Goal: Complete application form

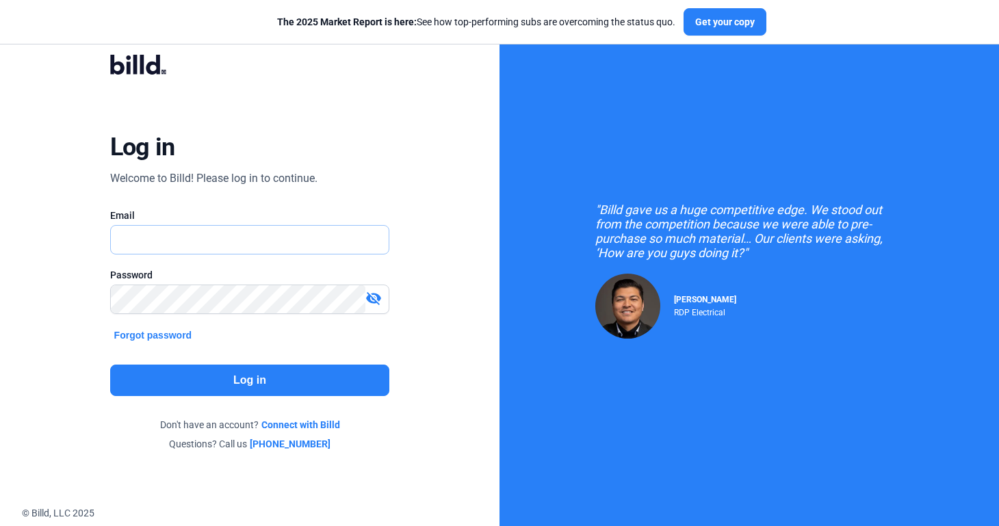
type input "[PERSON_NAME][EMAIL_ADDRESS][DOMAIN_NAME]"
click at [231, 241] on input "[PERSON_NAME][EMAIL_ADDRESS][DOMAIN_NAME]" at bounding box center [250, 240] width 279 height 28
click at [206, 381] on button "Log in" at bounding box center [250, 380] width 280 height 31
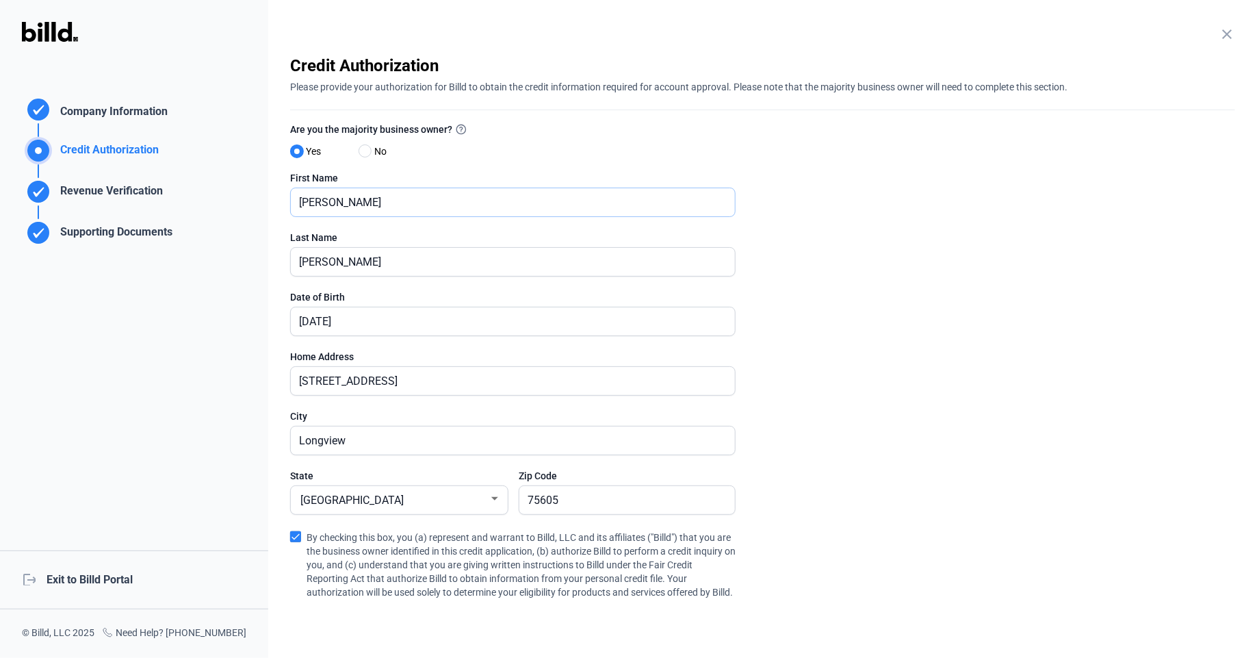
click at [449, 205] on input "[PERSON_NAME]" at bounding box center [505, 202] width 429 height 28
click at [429, 253] on input "[PERSON_NAME]" at bounding box center [513, 262] width 444 height 28
click at [410, 322] on input "[DATE]" at bounding box center [505, 321] width 429 height 28
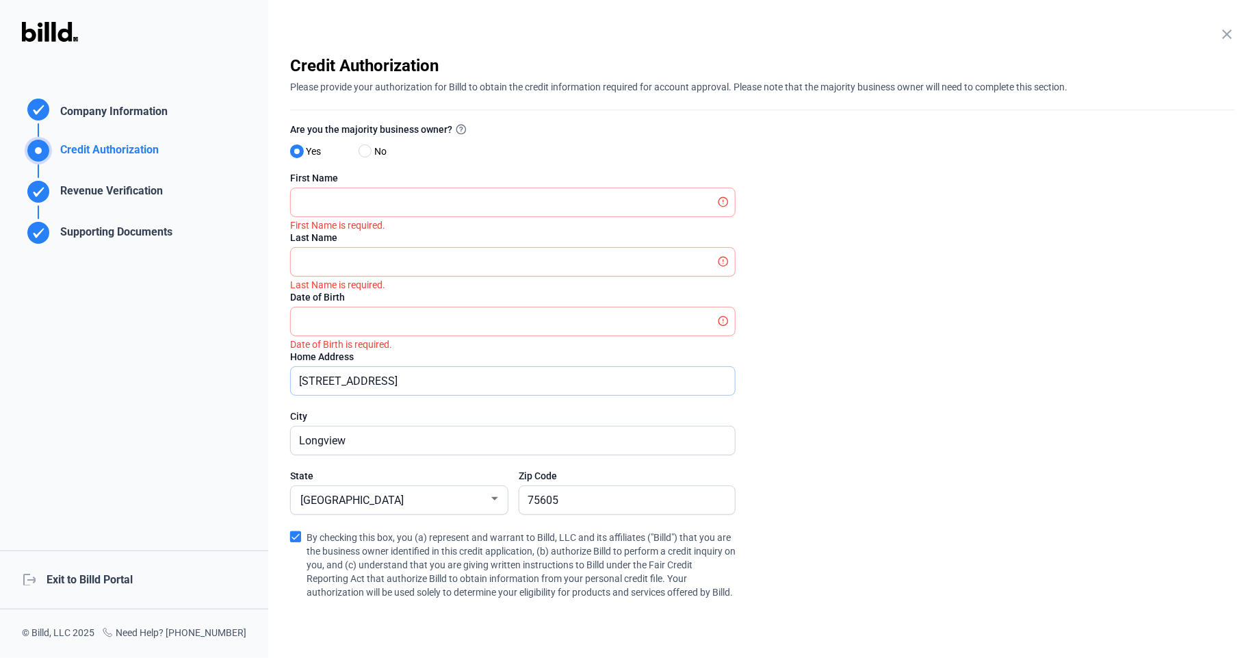
click at [402, 375] on input "[STREET_ADDRESS]" at bounding box center [513, 381] width 444 height 28
click at [294, 526] on span at bounding box center [295, 536] width 11 height 11
click at [0, 0] on input "By checking this box, you (a) represent and warrant to Billd, LLC and its affil…" at bounding box center [0, 0] width 0 height 0
click at [578, 500] on input "75605" at bounding box center [627, 500] width 216 height 28
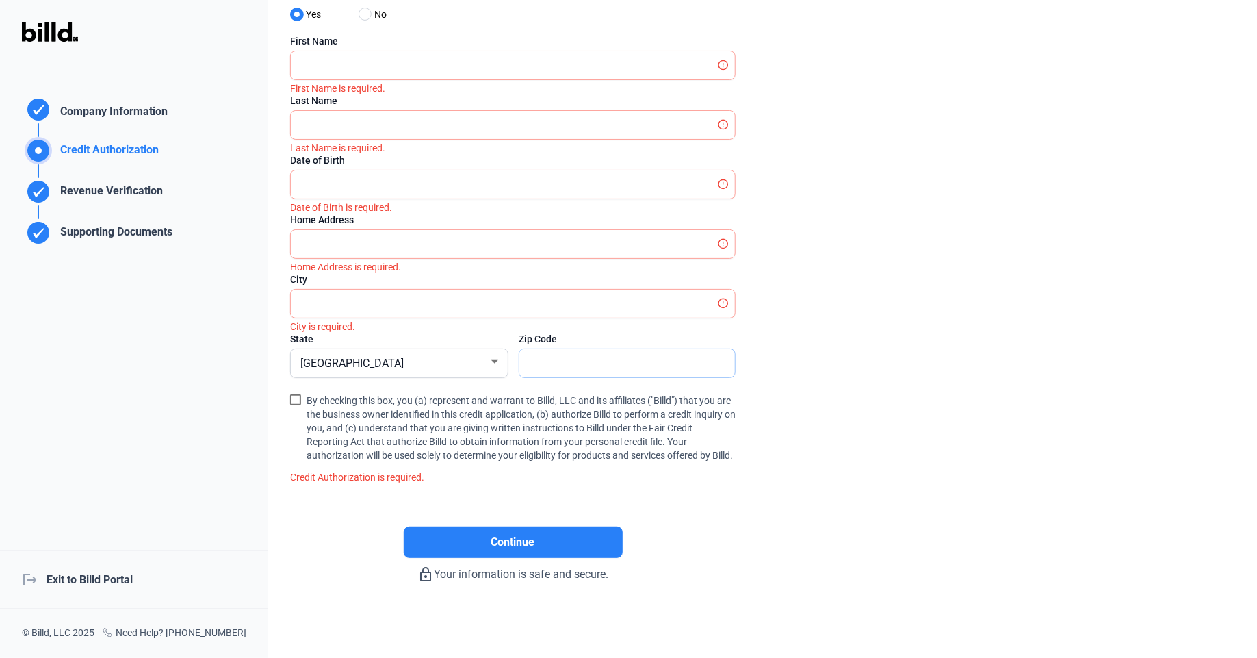
scroll to position [27, 0]
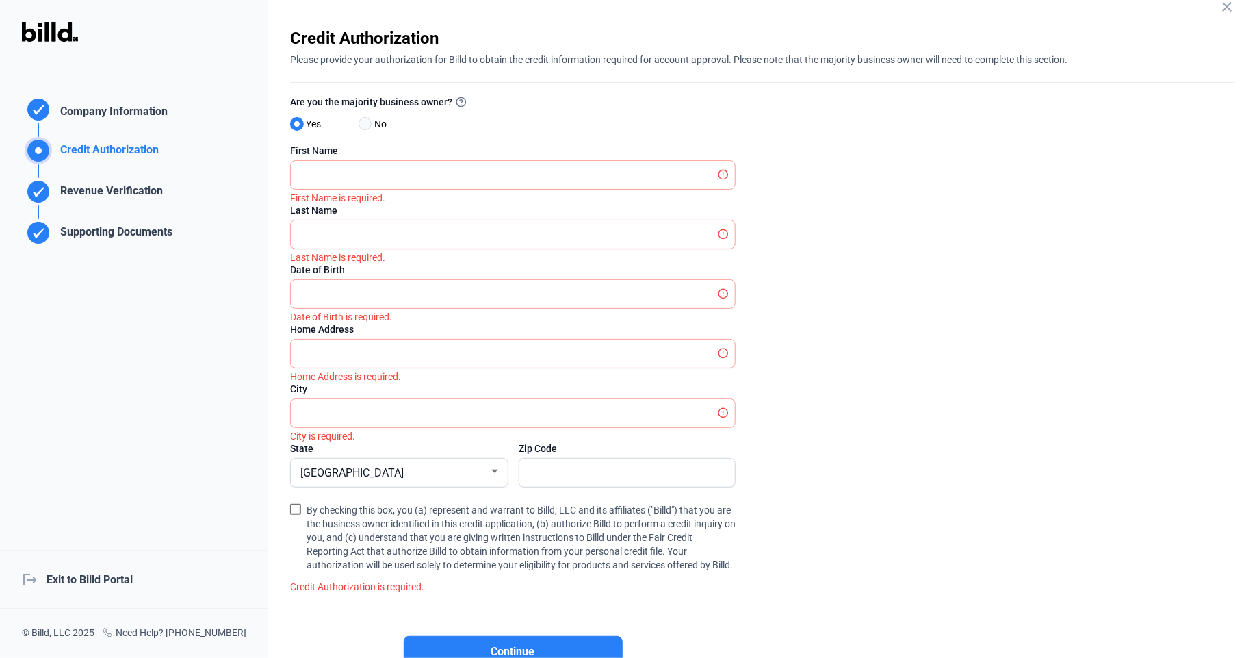
click at [370, 124] on span at bounding box center [365, 123] width 13 height 13
click at [369, 124] on input "No" at bounding box center [364, 124] width 10 height 10
radio input "true"
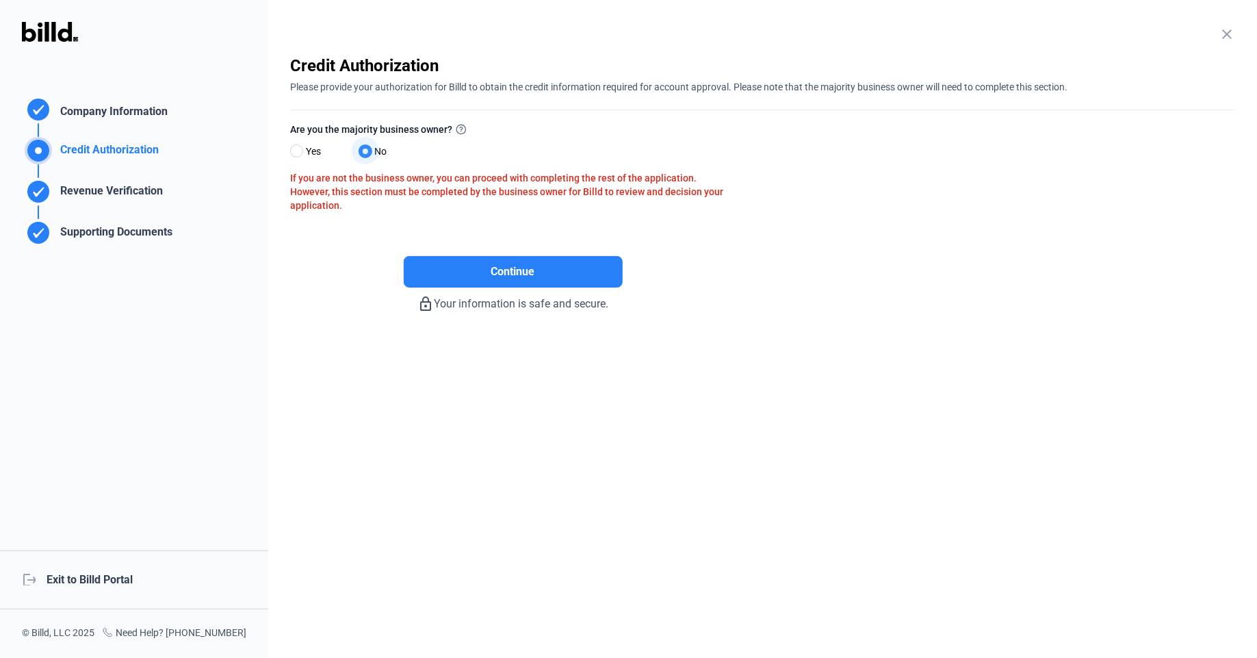
scroll to position [0, 0]
click at [301, 146] on span at bounding box center [296, 150] width 13 height 13
click at [300, 146] on input "Yes" at bounding box center [295, 151] width 10 height 10
radio input "true"
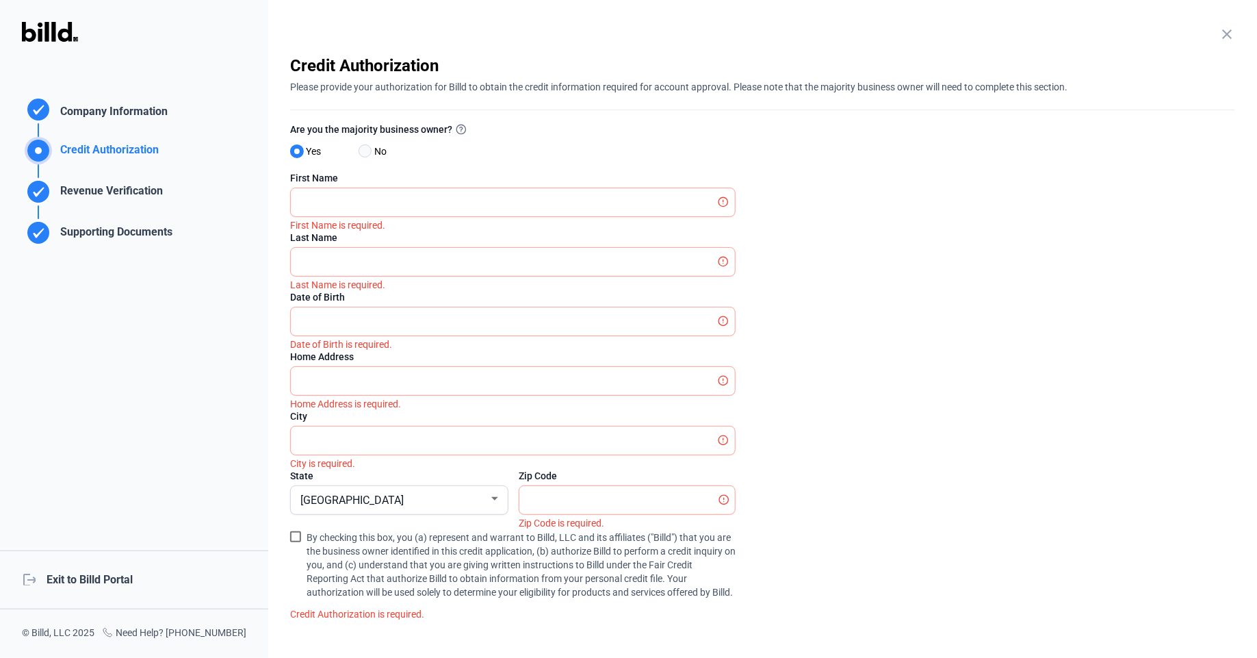
click at [363, 153] on span at bounding box center [365, 150] width 13 height 13
click at [363, 153] on input "No" at bounding box center [364, 151] width 10 height 10
radio input "true"
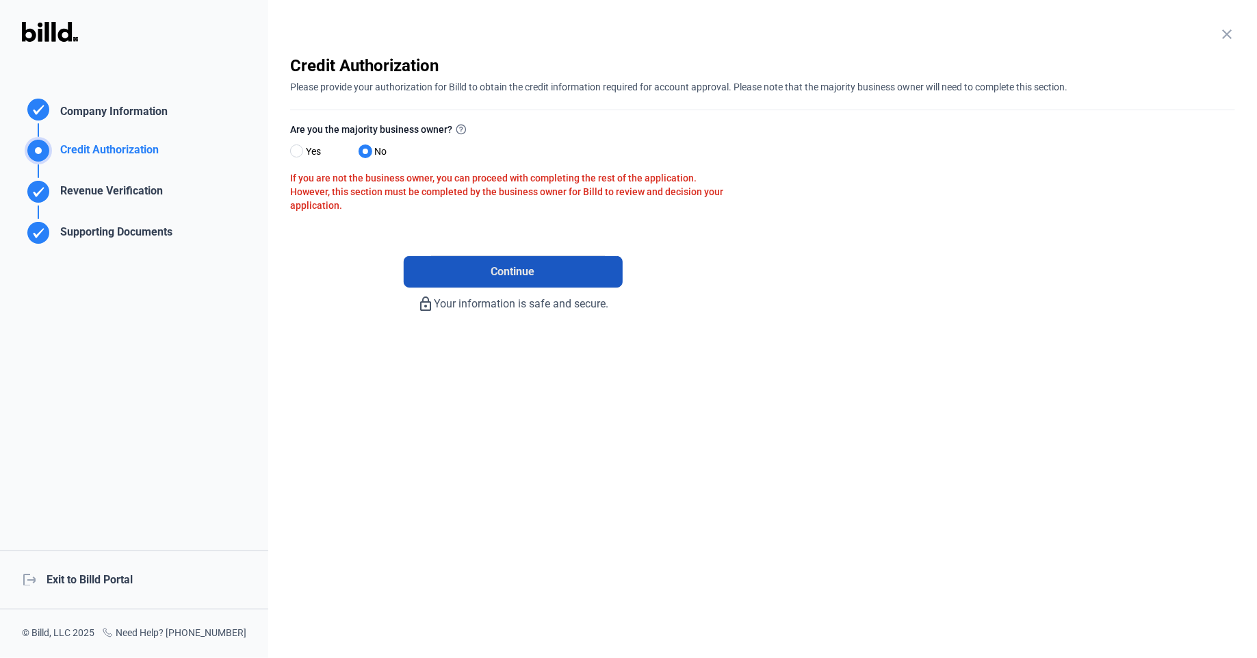
click at [440, 268] on button "Continue" at bounding box center [513, 271] width 219 height 31
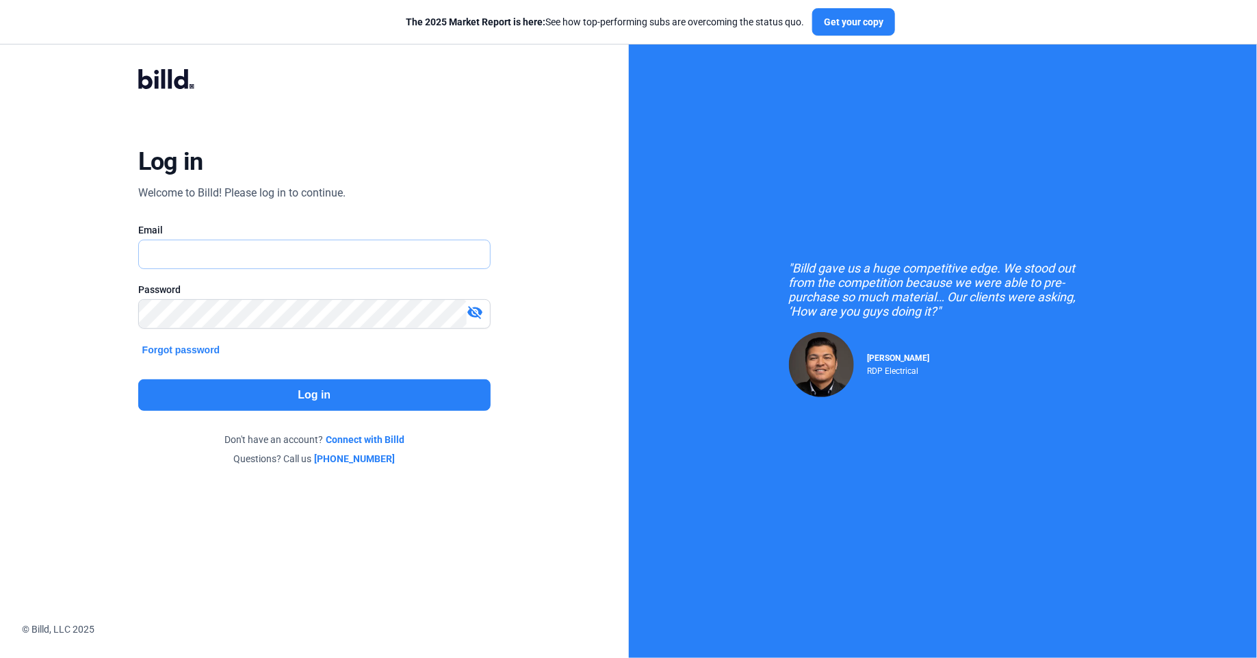
type input "[PERSON_NAME][EMAIL_ADDRESS][DOMAIN_NAME]"
click at [355, 404] on button "Log in" at bounding box center [314, 394] width 352 height 31
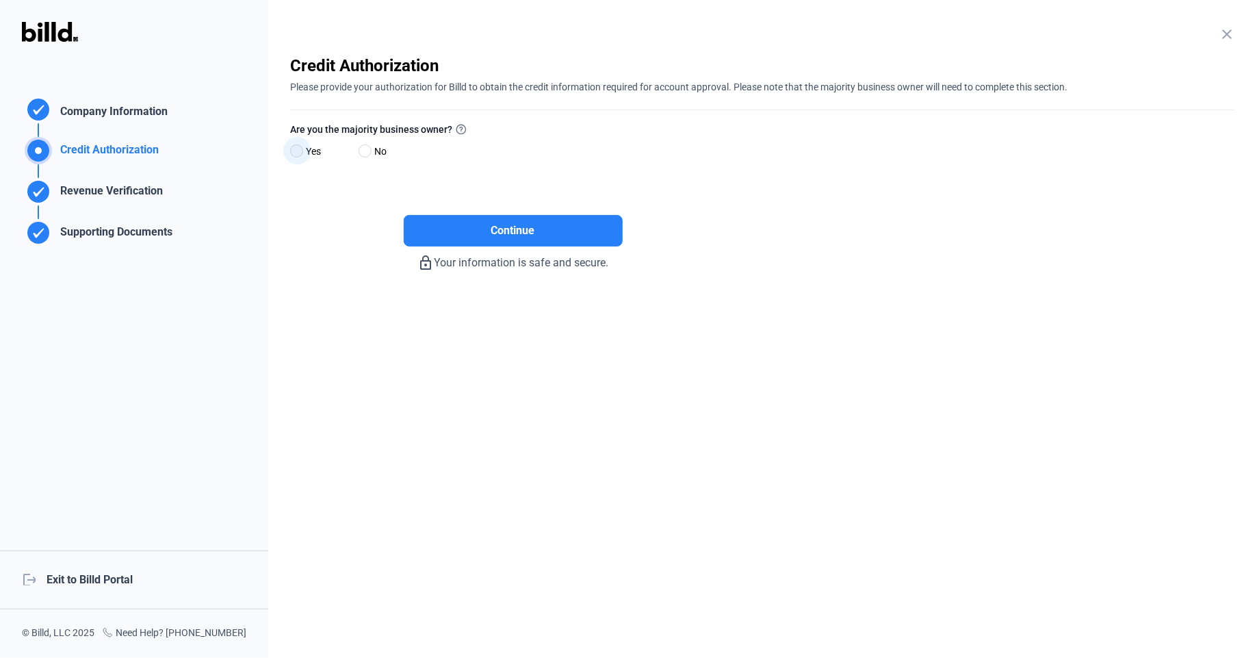
click at [298, 155] on span at bounding box center [296, 150] width 13 height 13
click at [298, 155] on input "Yes" at bounding box center [295, 151] width 10 height 10
radio input "true"
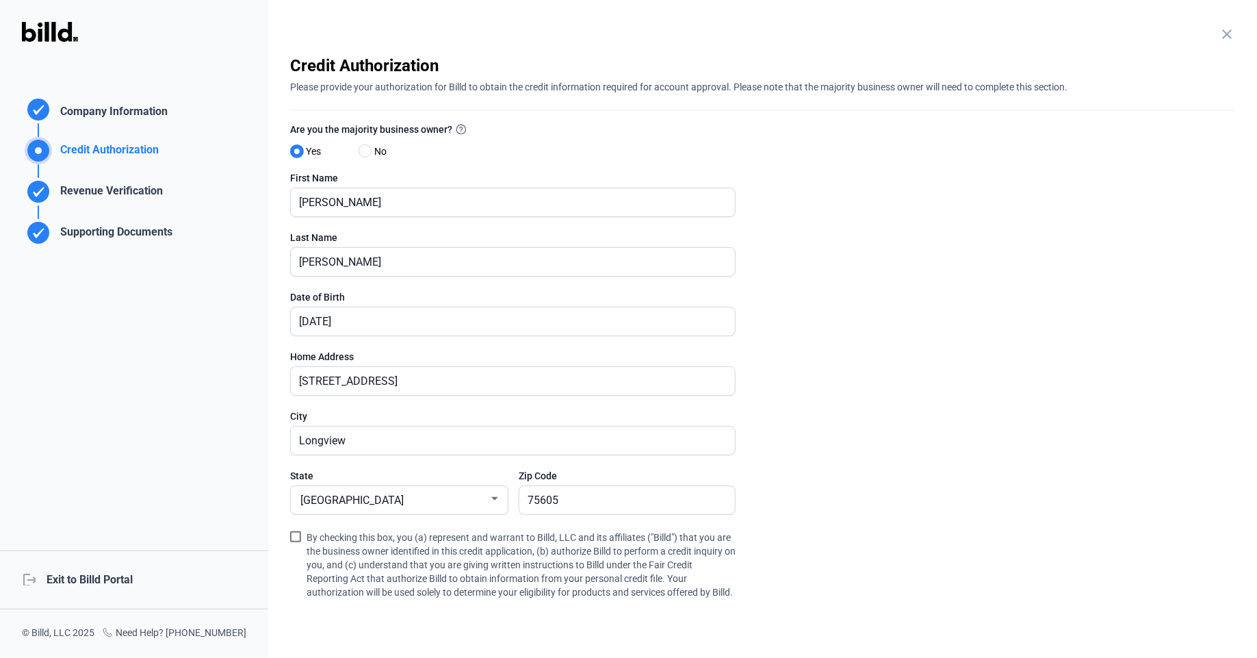
scroll to position [146, 0]
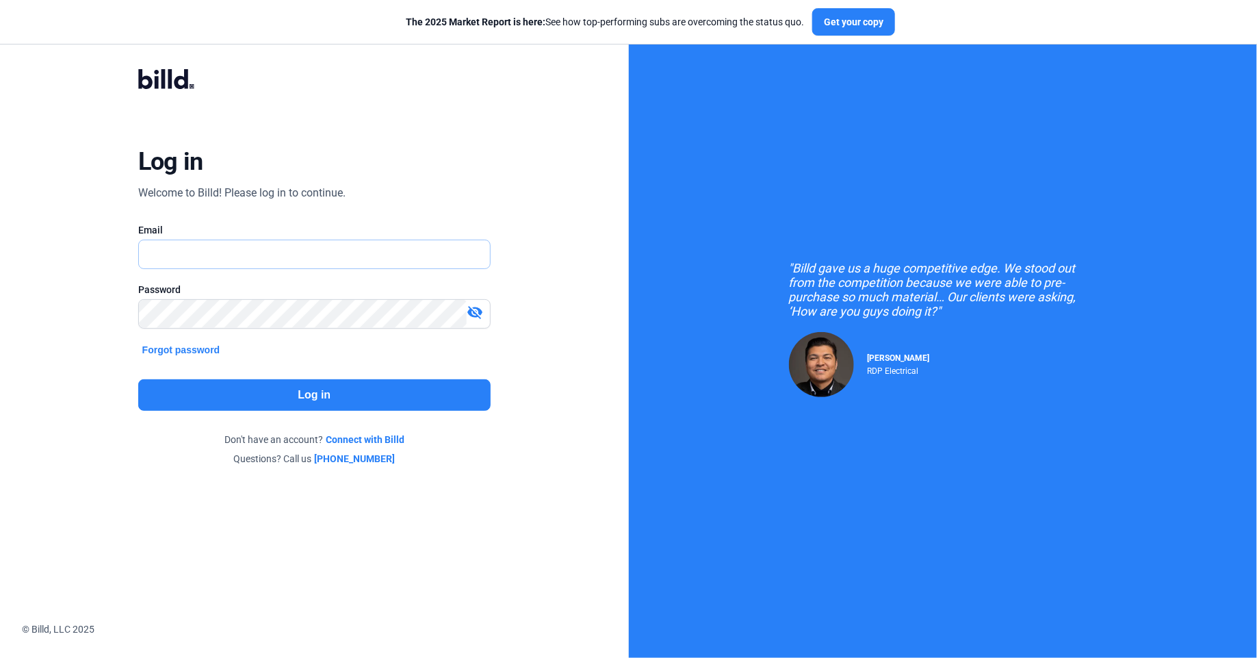
type input "[PERSON_NAME][EMAIL_ADDRESS][DOMAIN_NAME]"
click at [322, 396] on button "Log in" at bounding box center [314, 394] width 352 height 31
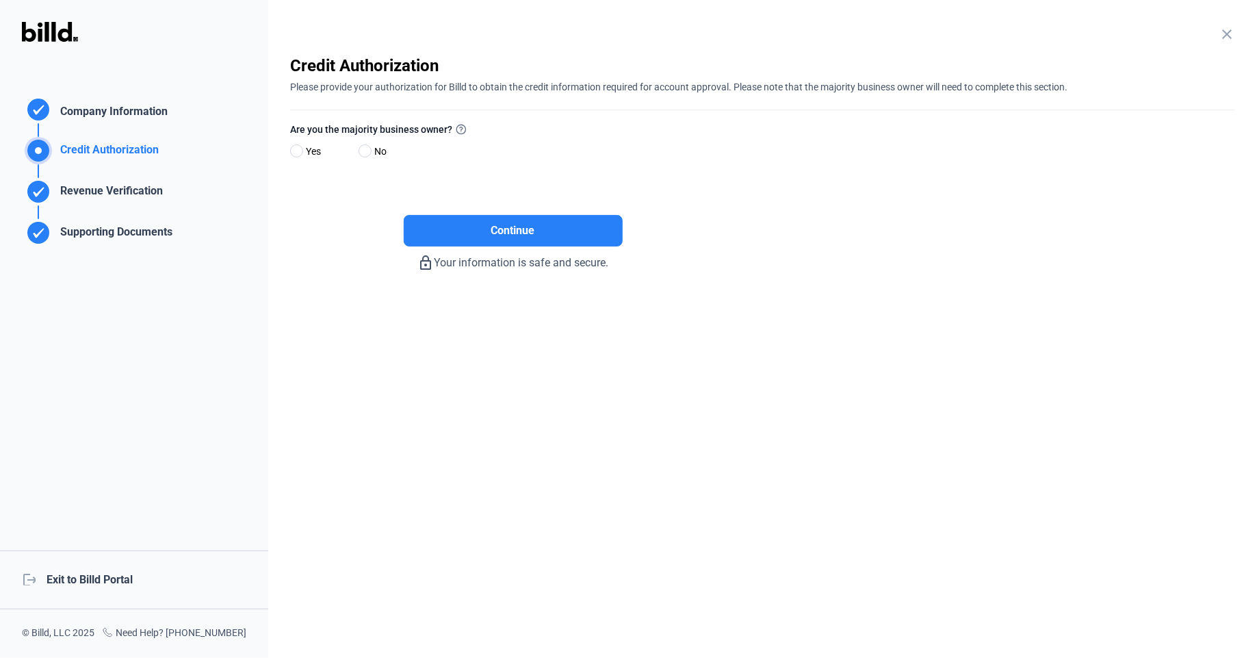
click at [304, 151] on span "Yes" at bounding box center [310, 151] width 21 height 16
click at [300, 151] on input "Yes" at bounding box center [295, 151] width 10 height 10
radio input "true"
